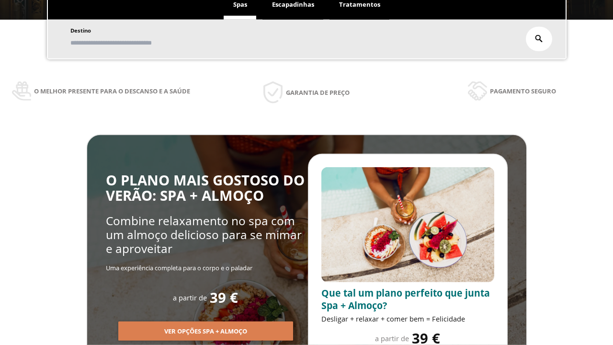
click at [293, 5] on span "Escapadinhas" at bounding box center [293, 4] width 42 height 9
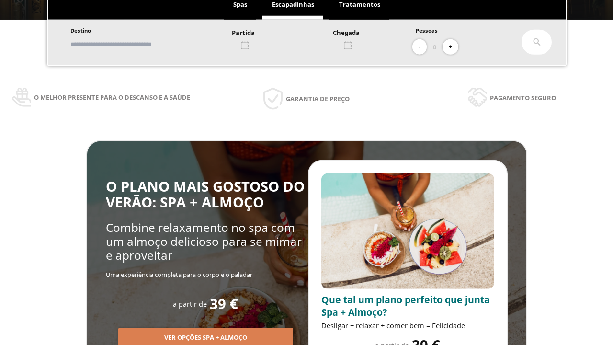
click at [135, 44] on input "text" at bounding box center [127, 44] width 119 height 17
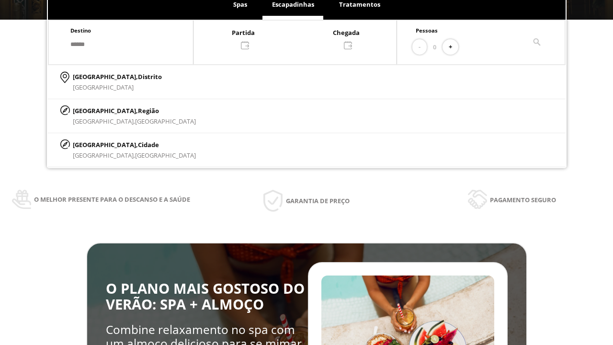
type input "******"
click at [96, 144] on p "[GEOGRAPHIC_DATA], Cidade" at bounding box center [134, 144] width 123 height 11
click at [305, 38] on div at bounding box center [294, 38] width 203 height 23
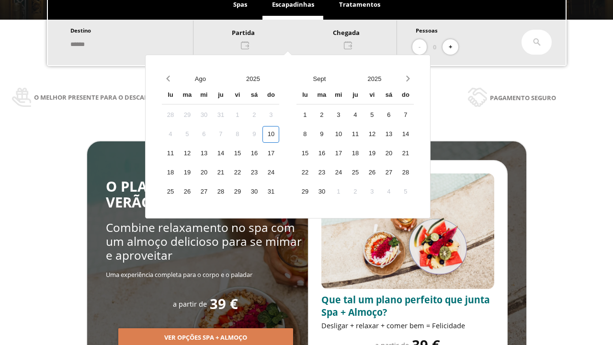
click at [195, 153] on div "12" at bounding box center [187, 153] width 17 height 17
click at [212, 153] on div "13" at bounding box center [203, 153] width 17 height 17
click at [453, 47] on button "+" at bounding box center [450, 47] width 16 height 16
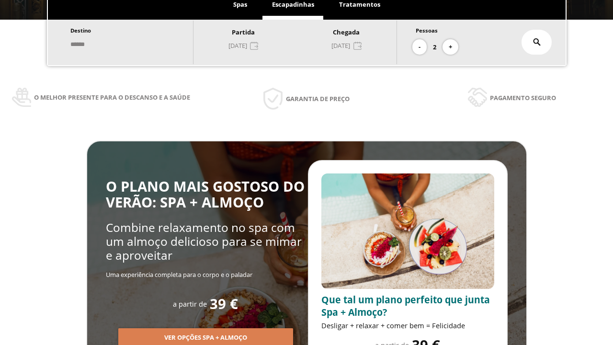
click at [537, 42] on icon at bounding box center [537, 42] width 8 height 8
